Goal: Task Accomplishment & Management: Manage account settings

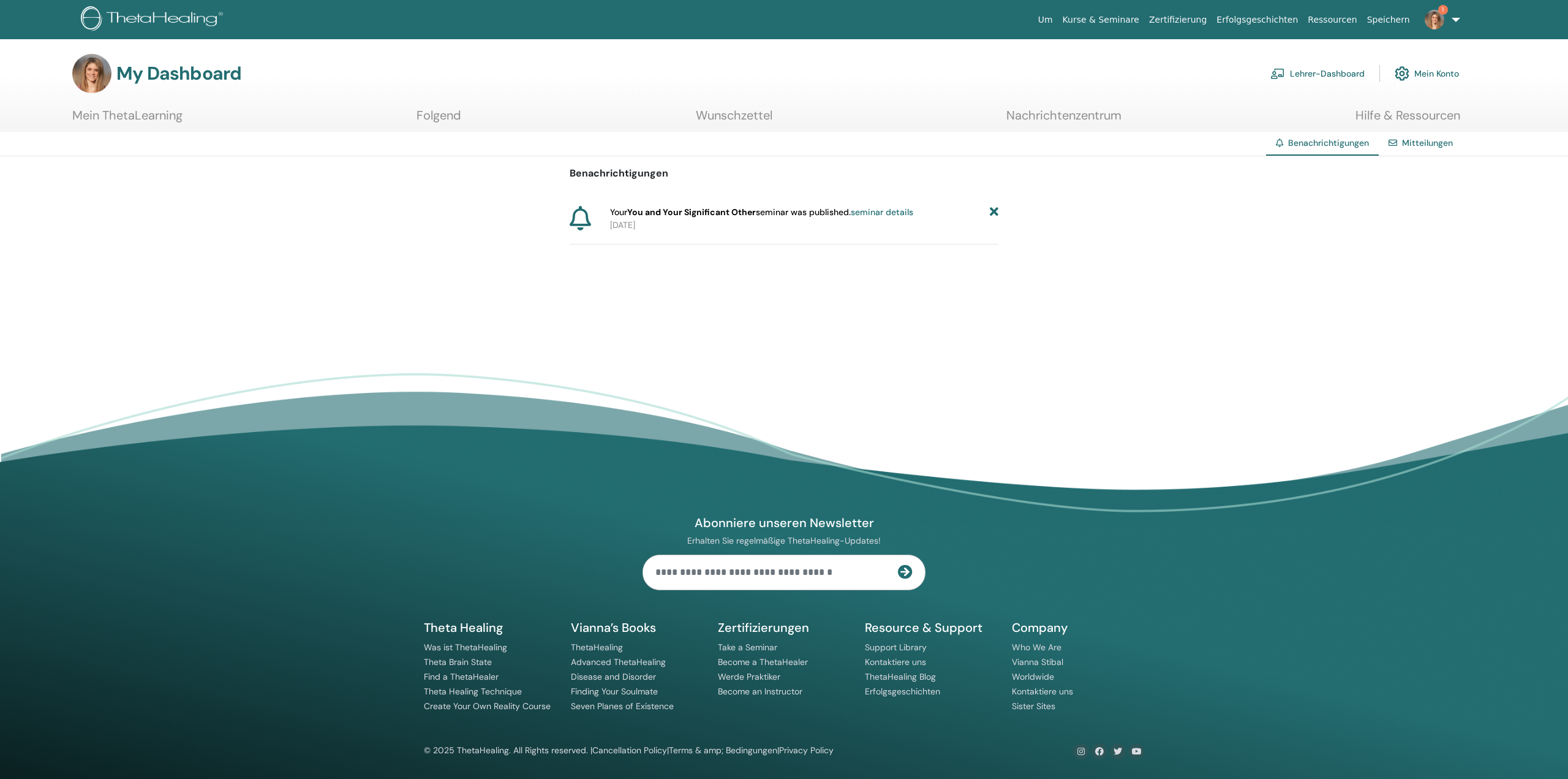
click at [1315, 71] on link "Lehrer-Dashboard" at bounding box center [1317, 73] width 94 height 27
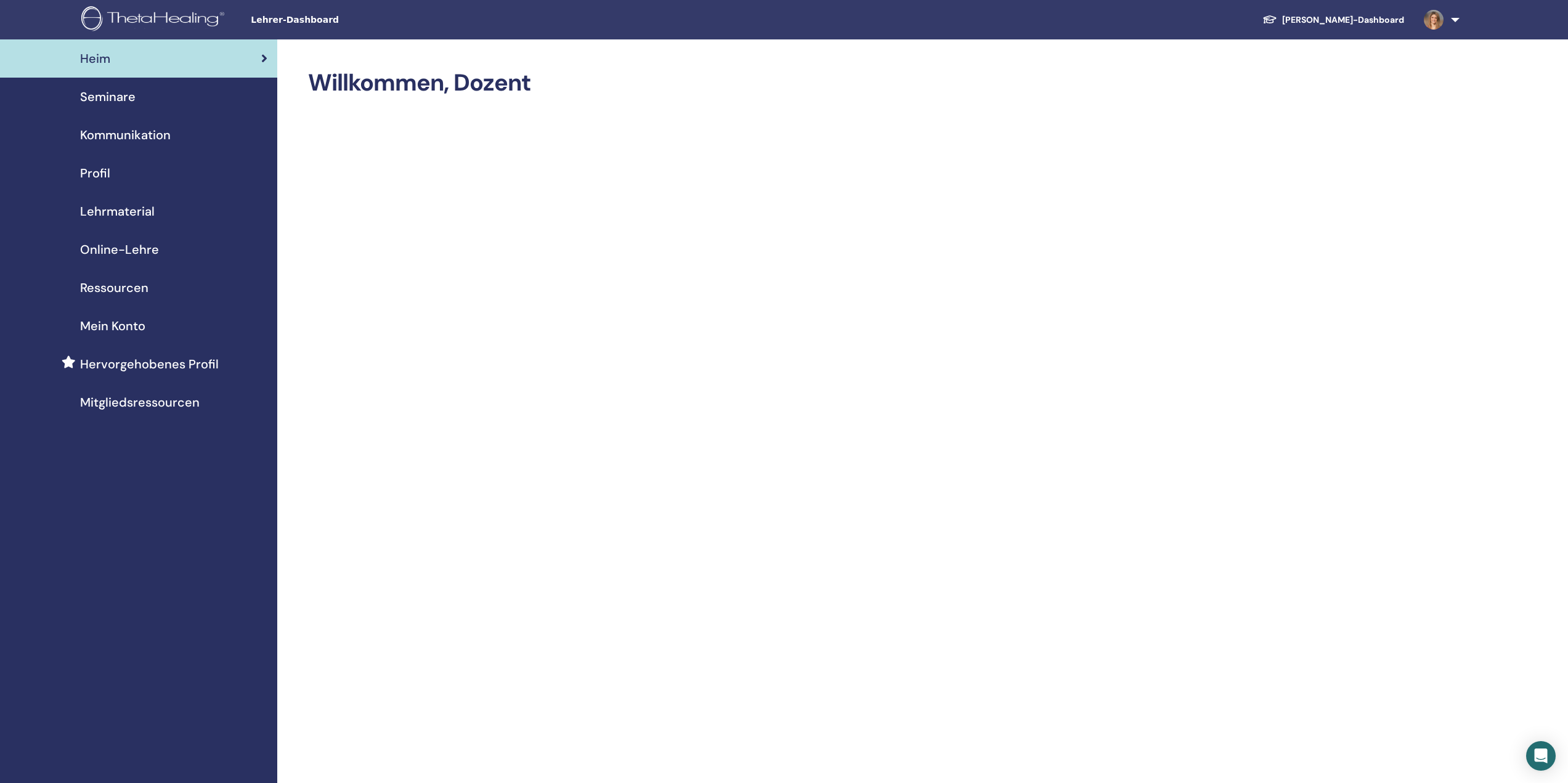
click at [105, 101] on span "Seminare" at bounding box center [108, 96] width 56 height 18
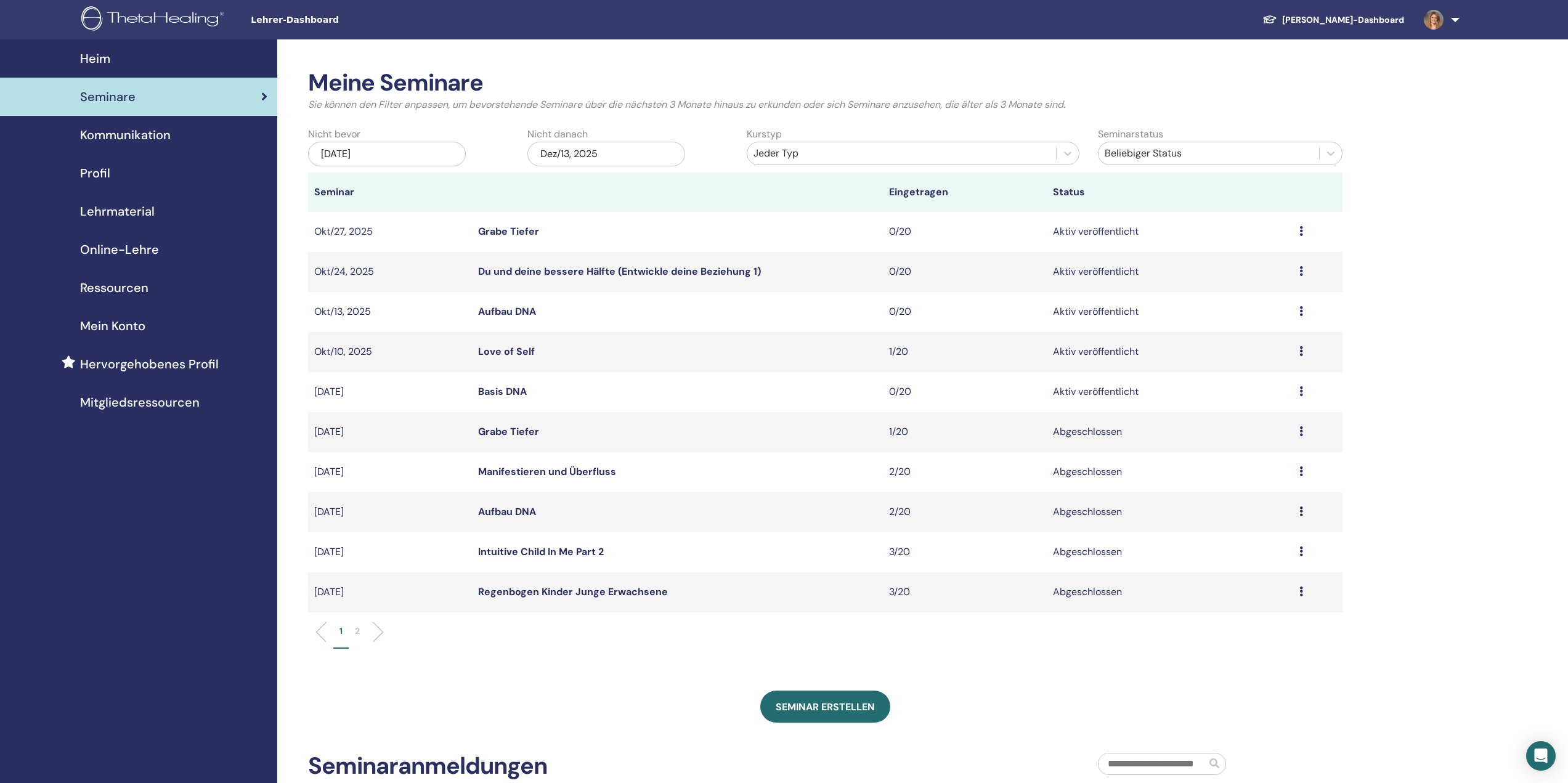
click at [496, 507] on link "Aufbau DNA" at bounding box center [507, 511] width 58 height 13
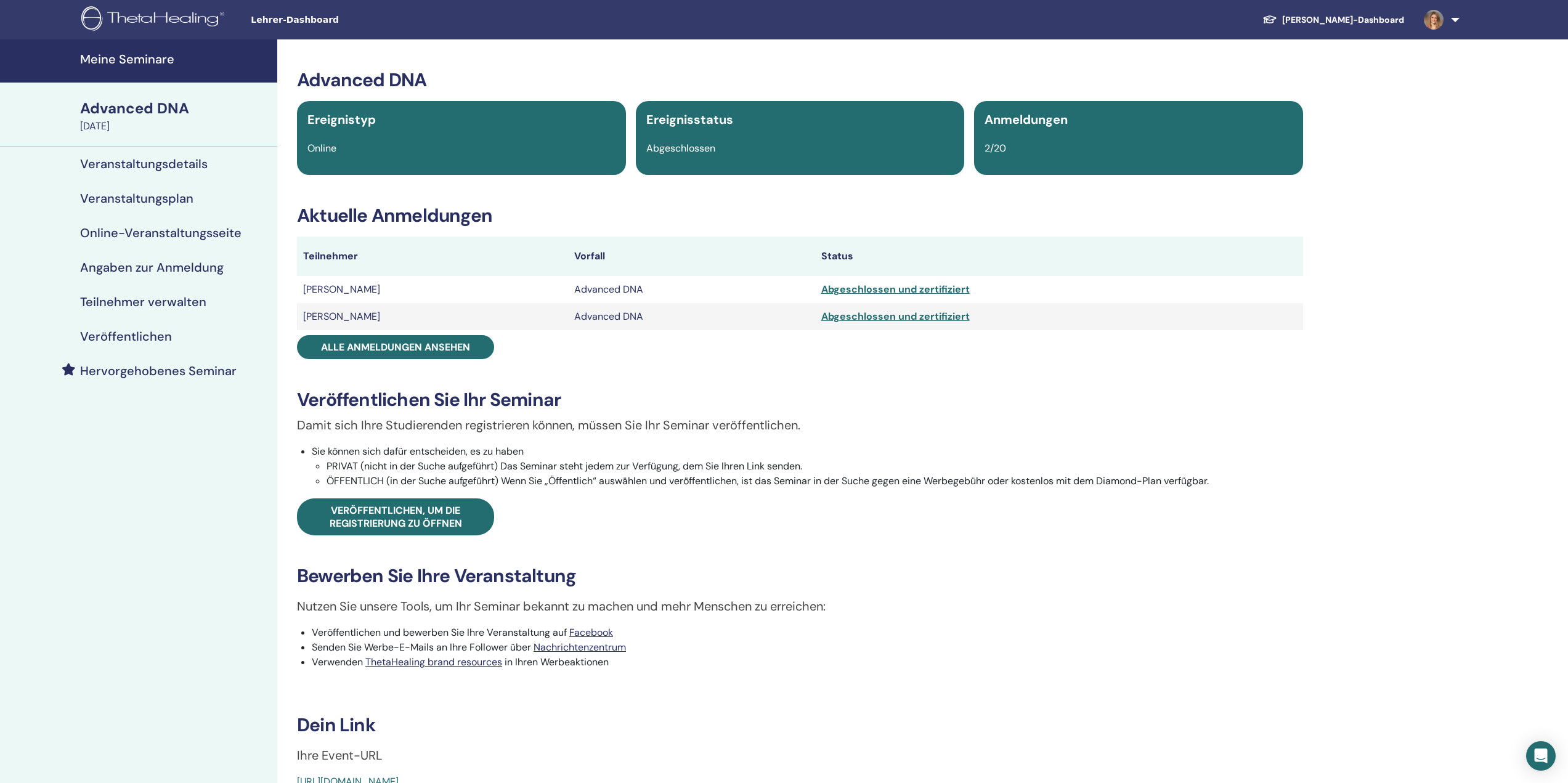
click at [863, 291] on div "Abgeschlossen und zertifiziert" at bounding box center [1059, 289] width 475 height 15
click at [157, 293] on link "Teilnehmer verwalten" at bounding box center [138, 301] width 277 height 34
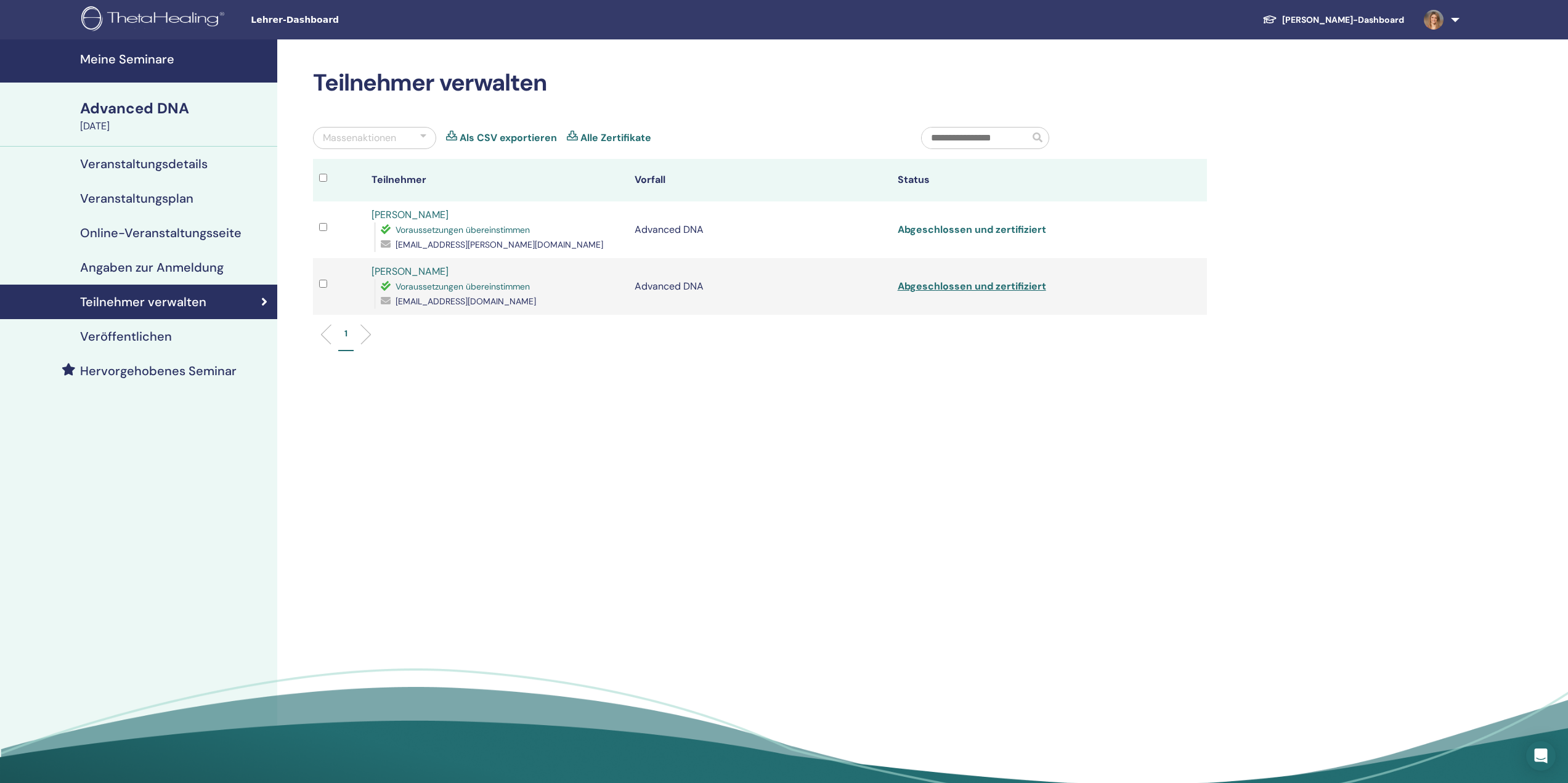
click at [964, 229] on link "Abgeschlossen und zertifiziert" at bounding box center [972, 229] width 148 height 13
click at [994, 290] on link "Abgeschlossen und zertifiziert" at bounding box center [972, 286] width 148 height 13
click at [144, 62] on h4 "Meine Seminare" at bounding box center [175, 59] width 190 height 15
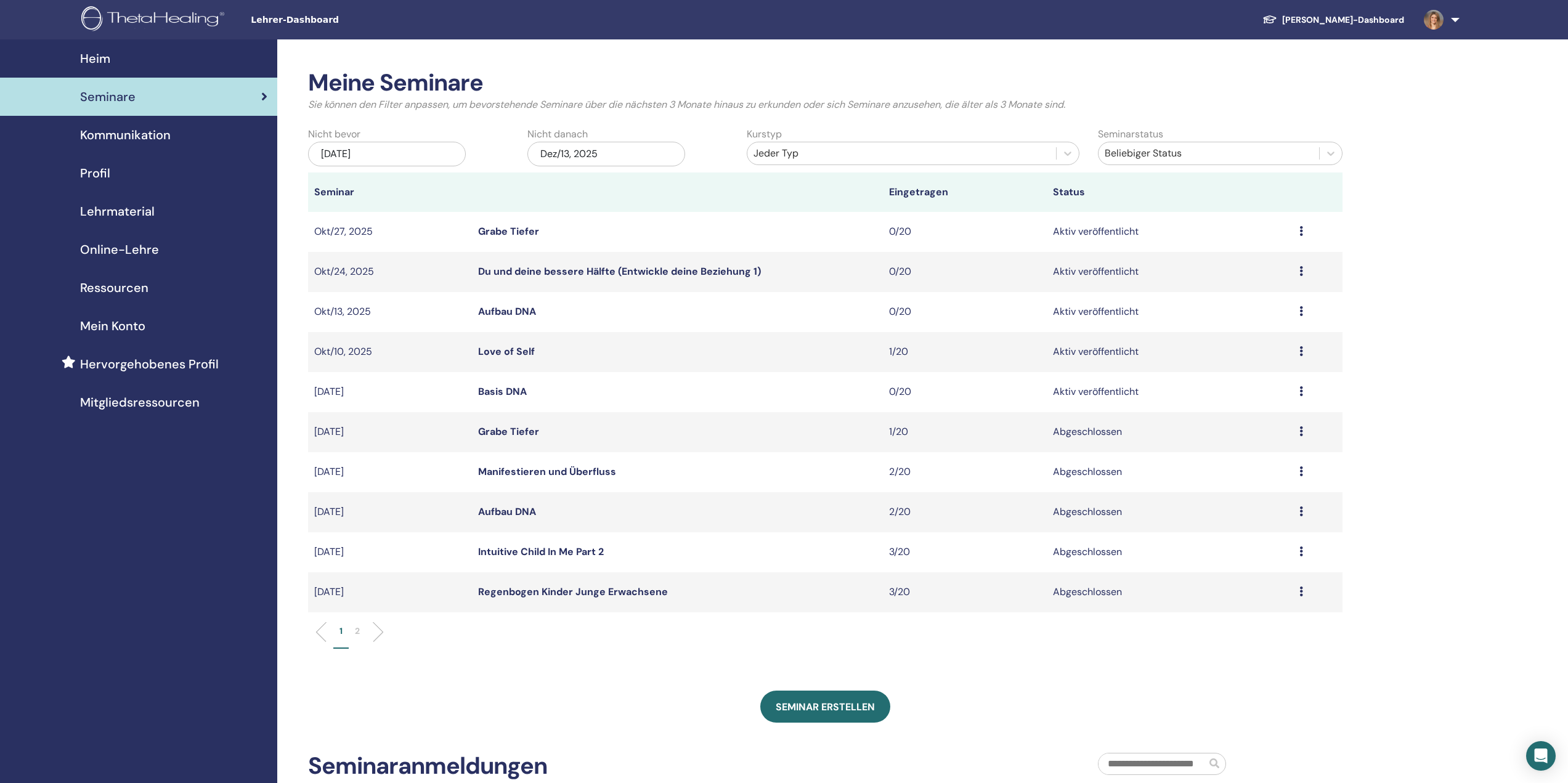
click at [507, 428] on link "Grabe Tiefer" at bounding box center [509, 431] width 61 height 13
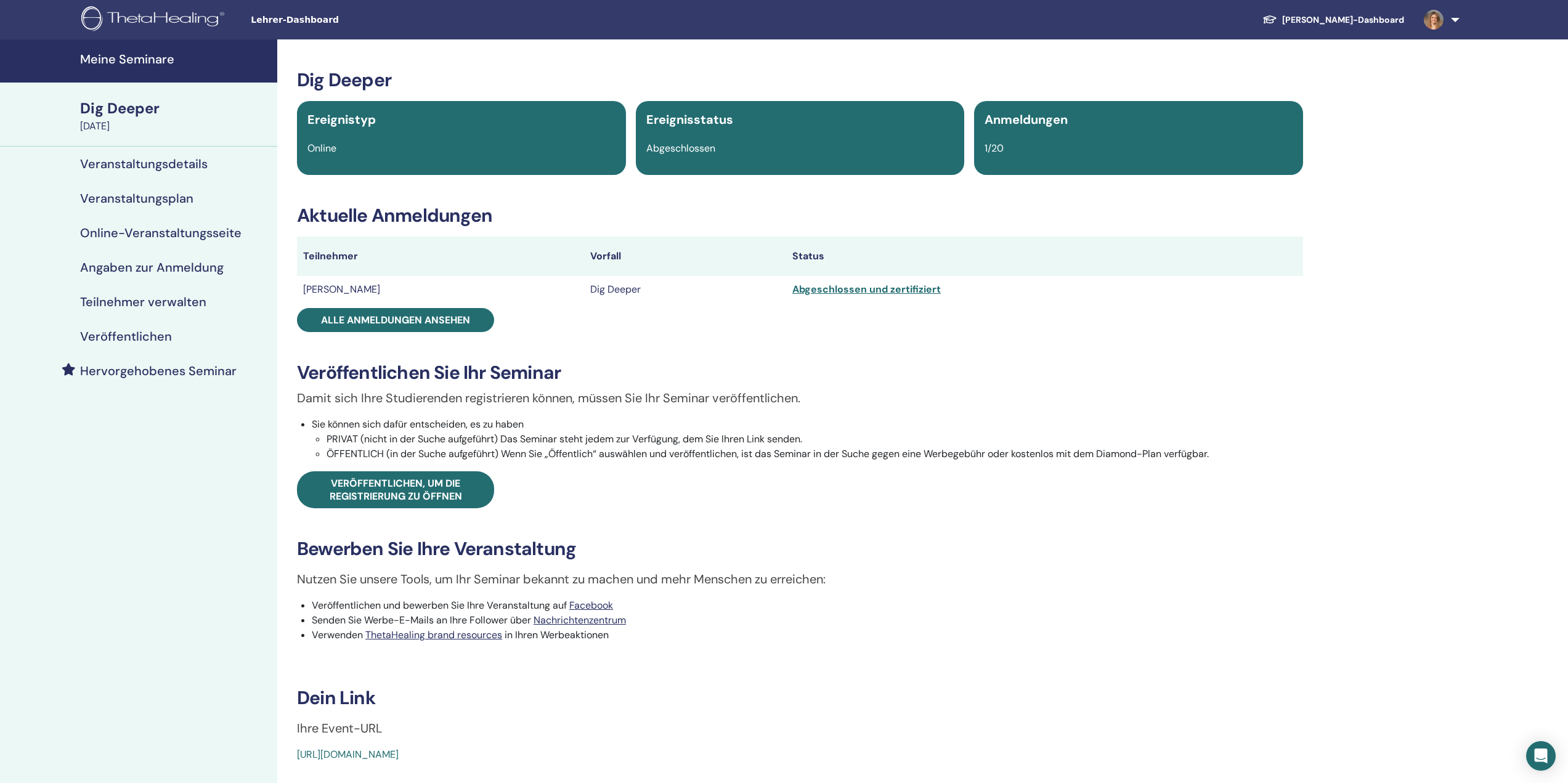
click at [838, 292] on div "Abgeschlossen und zertifiziert" at bounding box center [1045, 289] width 504 height 15
click at [164, 298] on h4 "Teilnehmer verwalten" at bounding box center [143, 301] width 126 height 15
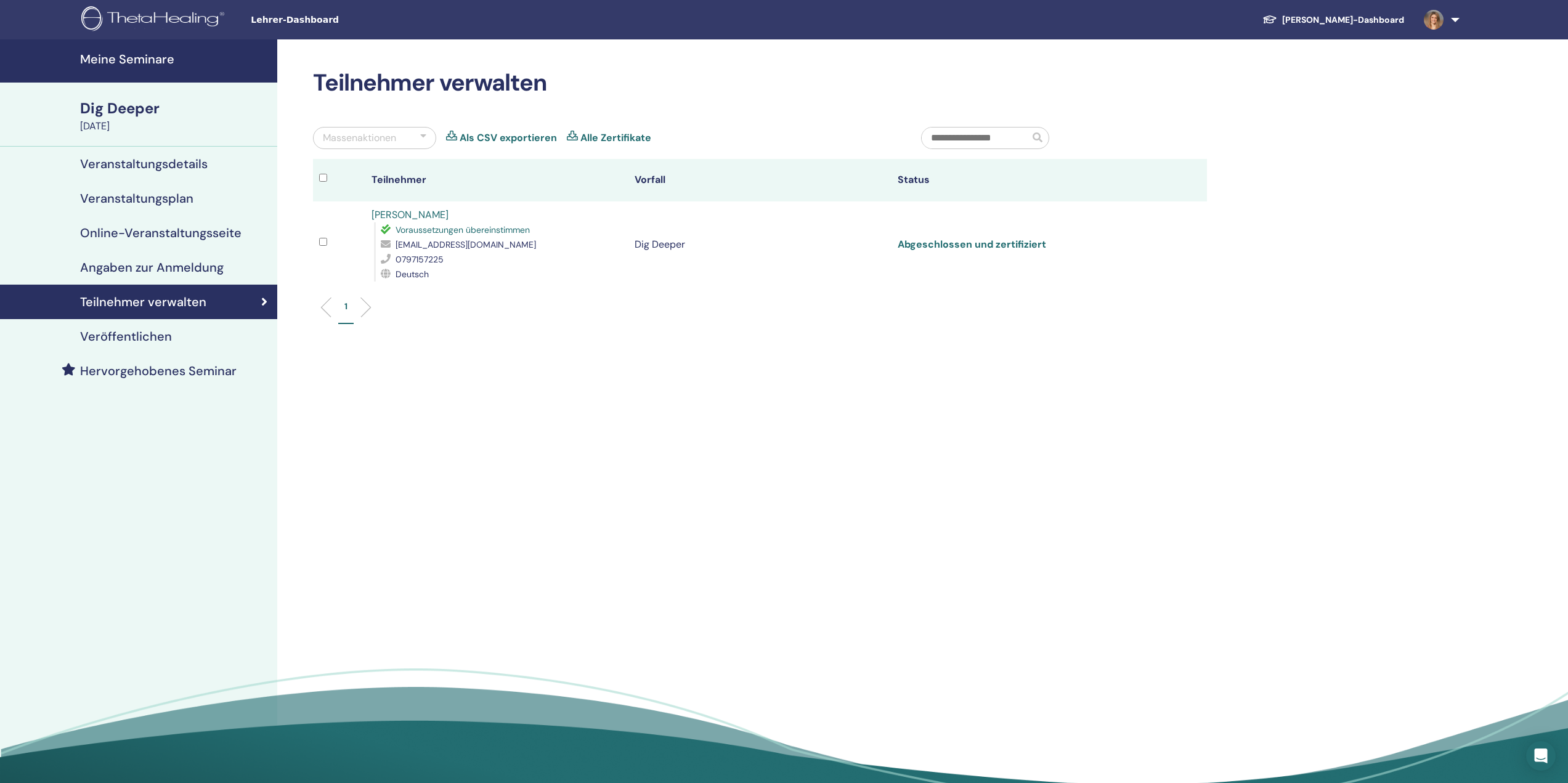
click at [996, 246] on link "Abgeschlossen und zertifiziert" at bounding box center [972, 244] width 148 height 13
